Goal: Task Accomplishment & Management: Manage account settings

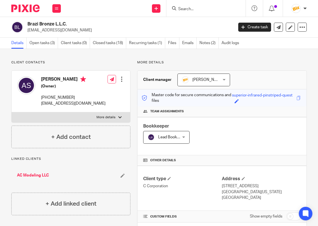
scroll to position [291, 0]
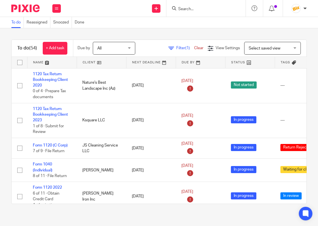
click at [188, 7] on input "Search" at bounding box center [203, 9] width 51 height 5
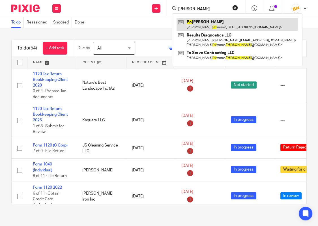
type input "mike po"
click at [201, 24] on link at bounding box center [237, 24] width 121 height 13
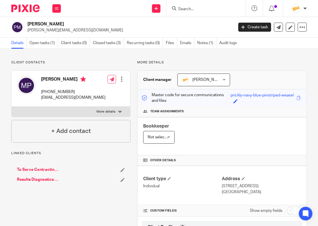
click at [50, 170] on link "To Serve Contracting LLC" at bounding box center [38, 170] width 43 height 6
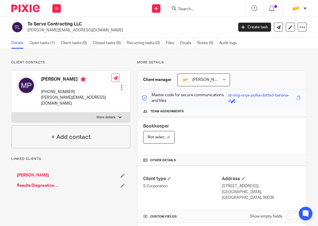
click at [119, 85] on div at bounding box center [122, 88] width 6 height 6
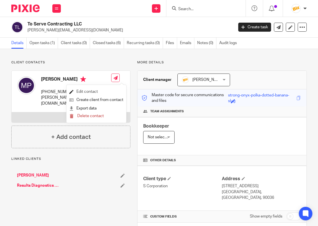
click at [102, 92] on link "Edit contact" at bounding box center [96, 92] width 54 height 8
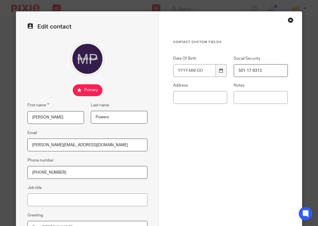
click at [22, 143] on div "Edit contact First name [PERSON_NAME] Last name [PERSON_NAME] Email [PERSON_NAM…" at bounding box center [87, 149] width 143 height 275
drag, startPoint x: 97, startPoint y: 149, endPoint x: 26, endPoint y: 142, distance: 71.9
click at [27, 142] on input "[PERSON_NAME][EMAIL_ADDRESS][DOMAIN_NAME]" at bounding box center [87, 145] width 120 height 13
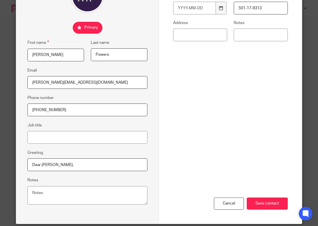
scroll to position [71, 0]
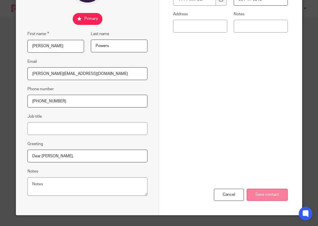
type input "mike@results-dx.com"
click at [276, 193] on input "Save contact" at bounding box center [267, 195] width 41 height 12
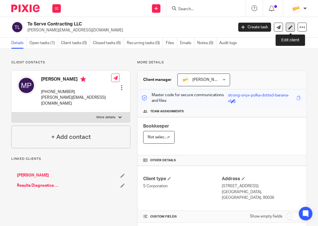
click at [293, 27] on link at bounding box center [290, 27] width 9 height 9
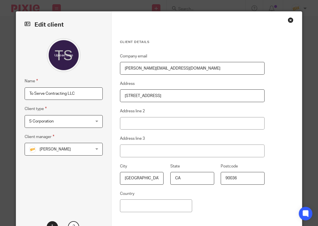
drag, startPoint x: 169, startPoint y: 68, endPoint x: 119, endPoint y: 67, distance: 50.1
click at [114, 68] on div "Client details Company email mike@toservecontracting.com Address 5482 wilshire …" at bounding box center [207, 132] width 191 height 241
drag, startPoint x: 189, startPoint y: 69, endPoint x: 99, endPoint y: 63, distance: 90.5
click at [120, 64] on input "mike@toservecontracting.com" at bounding box center [192, 68] width 145 height 13
paste input "results-dx"
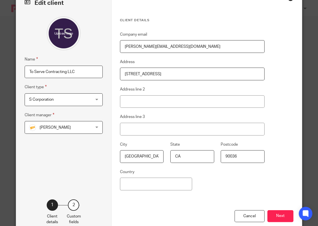
scroll to position [39, 0]
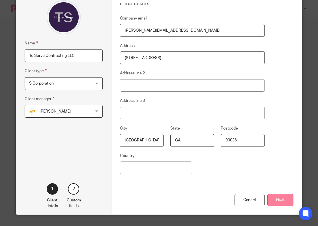
type input "mike@results-dx.com"
click at [279, 198] on button "Next" at bounding box center [281, 200] width 26 height 12
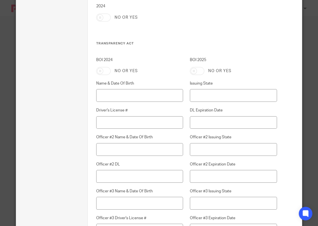
scroll to position [1588, 0]
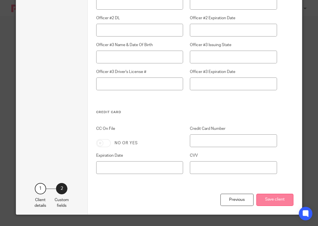
click at [277, 205] on button "Save client" at bounding box center [274, 200] width 37 height 12
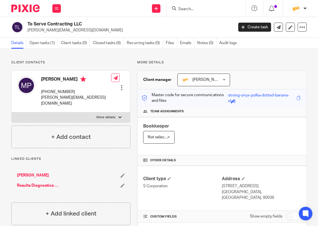
click at [201, 10] on input "Search" at bounding box center [203, 9] width 51 height 5
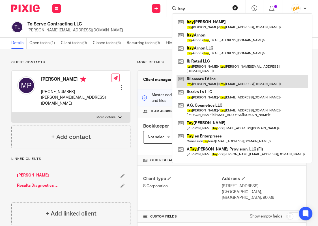
type input "itay"
click at [203, 76] on link at bounding box center [242, 81] width 131 height 13
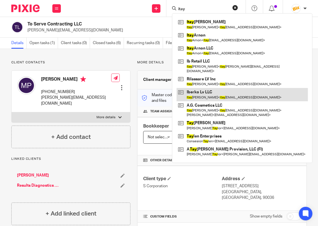
click at [203, 88] on link at bounding box center [242, 94] width 131 height 13
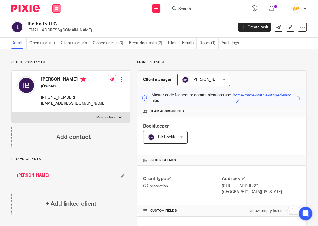
click at [60, 12] on button at bounding box center [56, 8] width 8 height 8
click at [58, 23] on li "Work" at bounding box center [56, 26] width 15 height 8
click at [57, 25] on li "Work" at bounding box center [56, 26] width 15 height 8
click at [54, 27] on link "Work" at bounding box center [53, 26] width 9 height 4
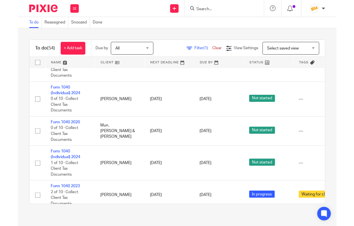
scroll to position [1557, 0]
